Goal: Navigation & Orientation: Go to known website

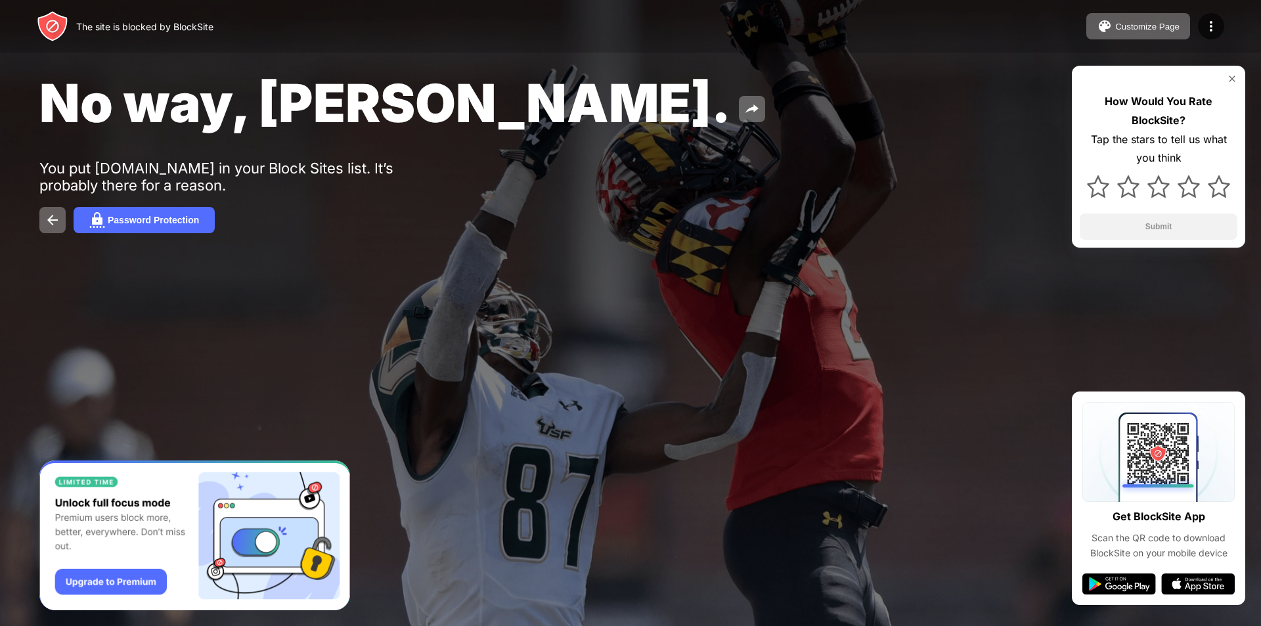
click at [276, 15] on div "The site is blocked by BlockSite Customize Page Edit Block List Redirect Custom…" at bounding box center [630, 26] width 1261 height 53
